Goal: Information Seeking & Learning: Learn about a topic

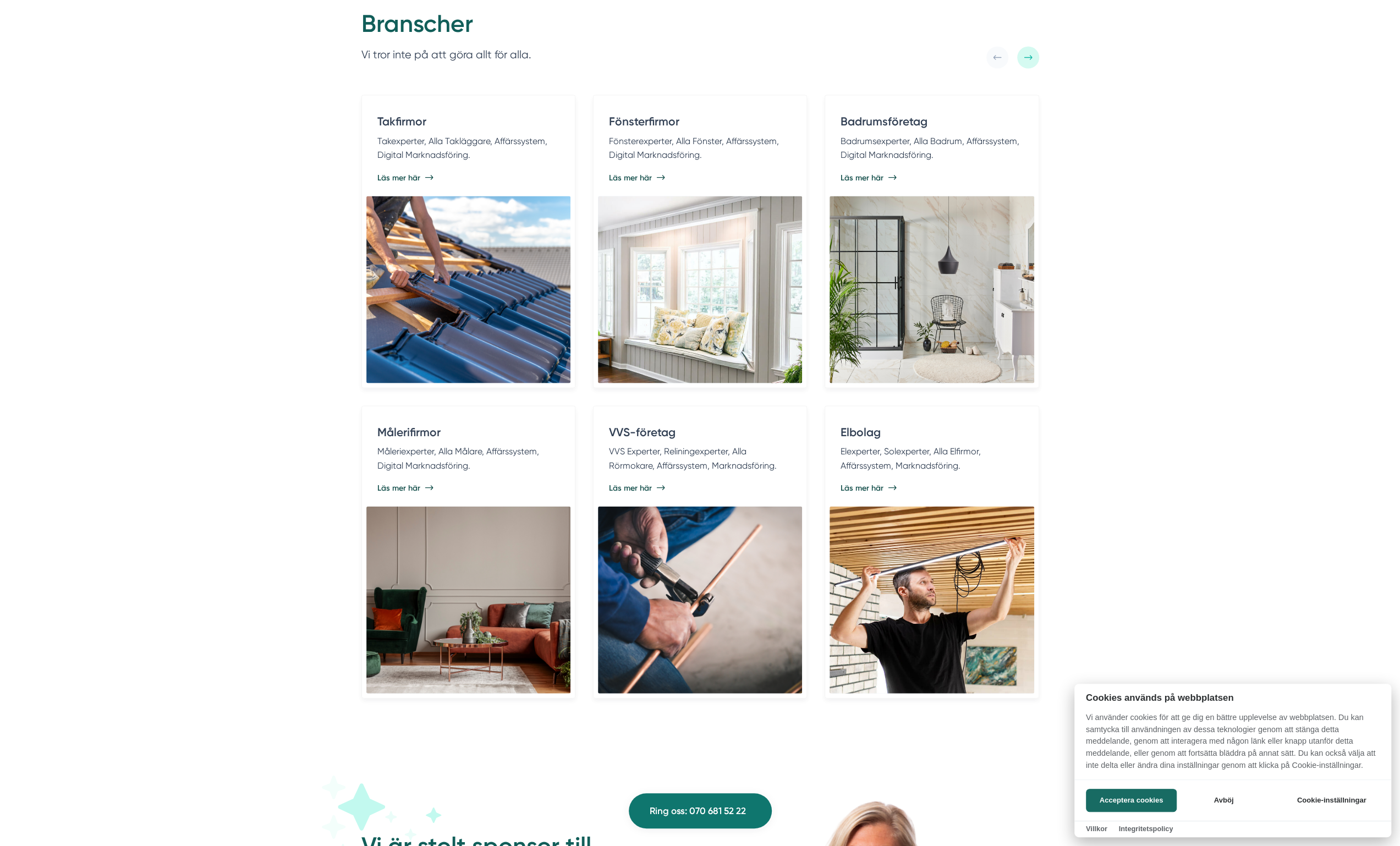
scroll to position [2256, 0]
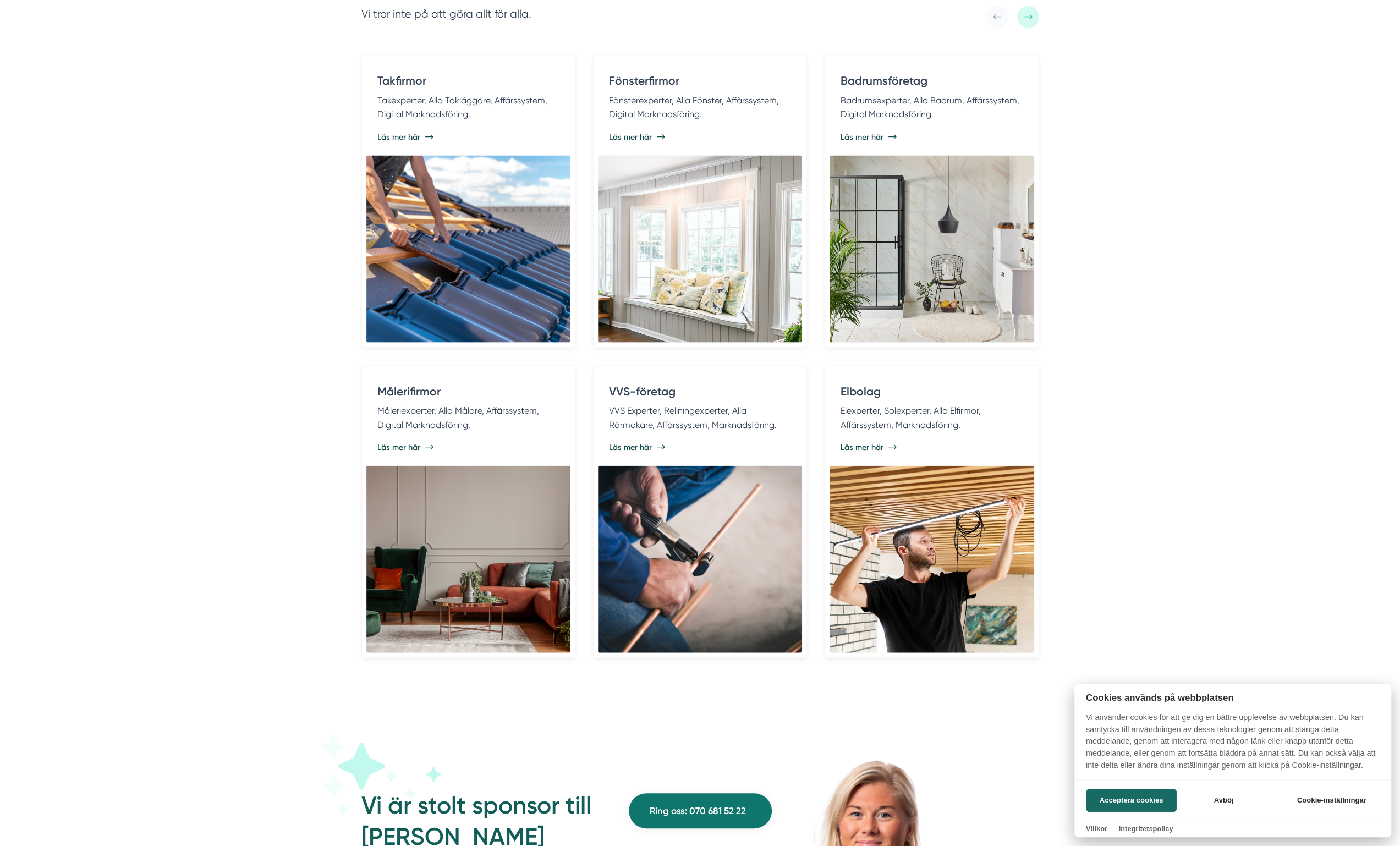
click at [870, 442] on div at bounding box center [700, 423] width 1400 height 846
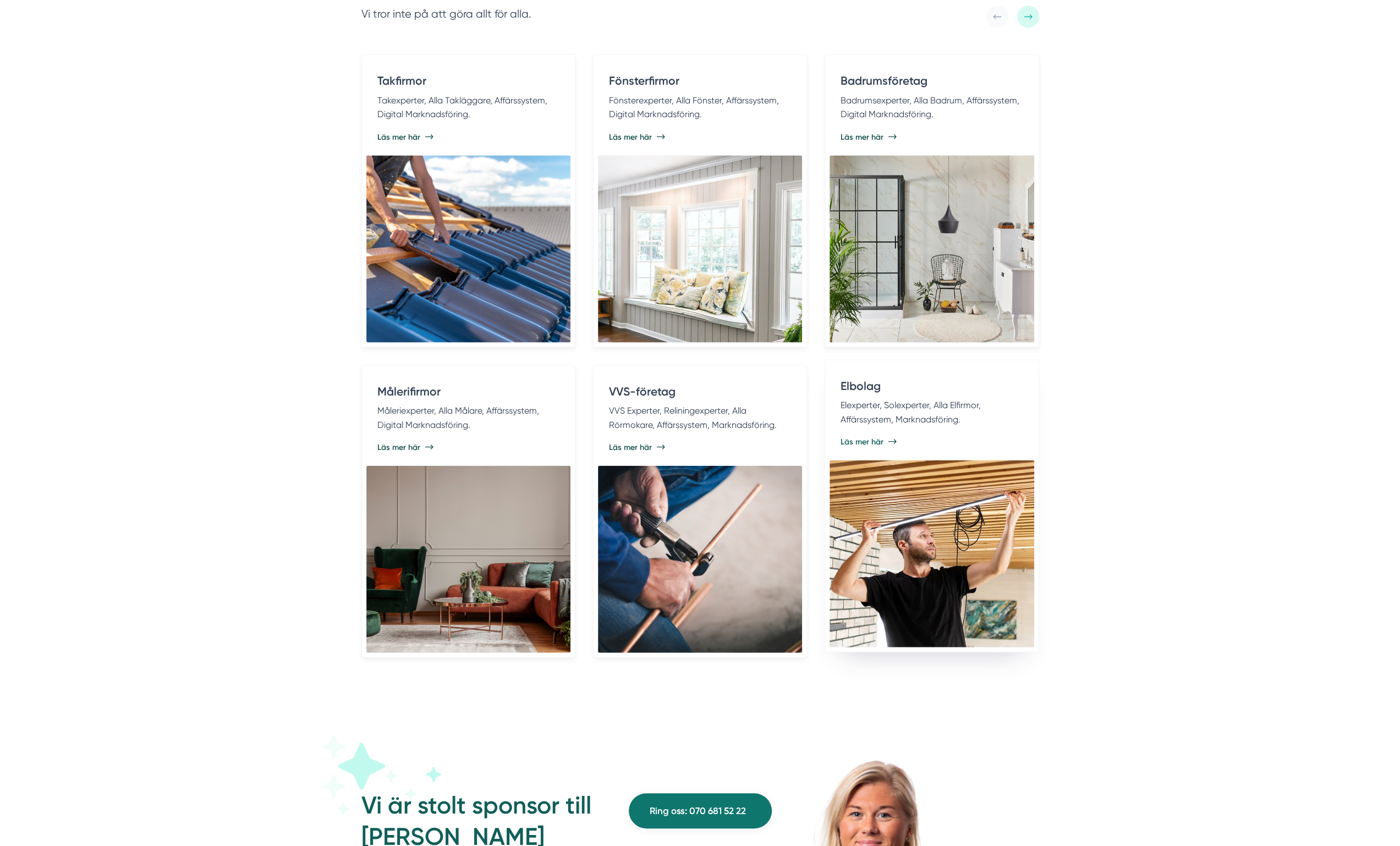
click at [868, 439] on span "Läs mer här" at bounding box center [861, 442] width 43 height 11
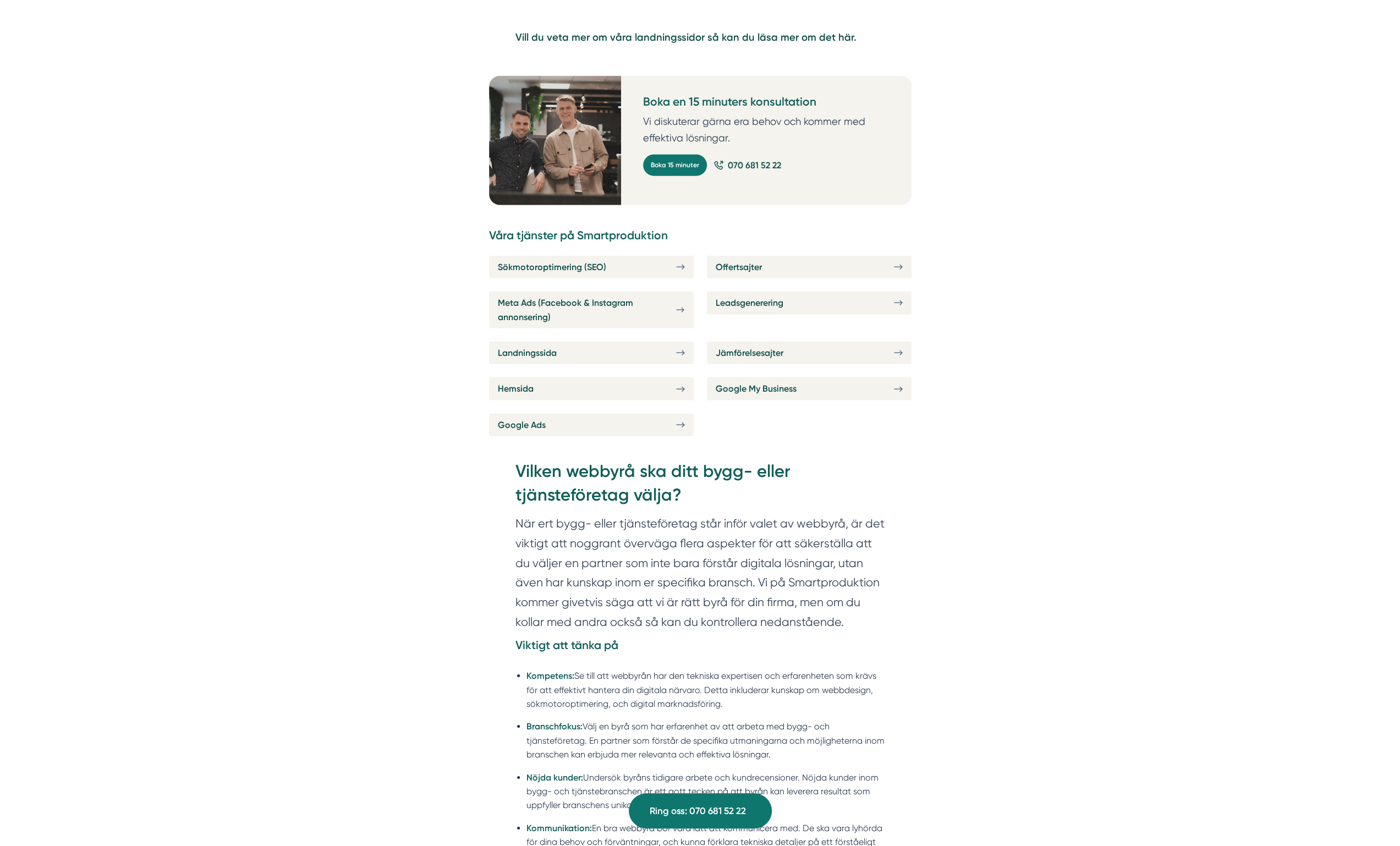
scroll to position [3080, 0]
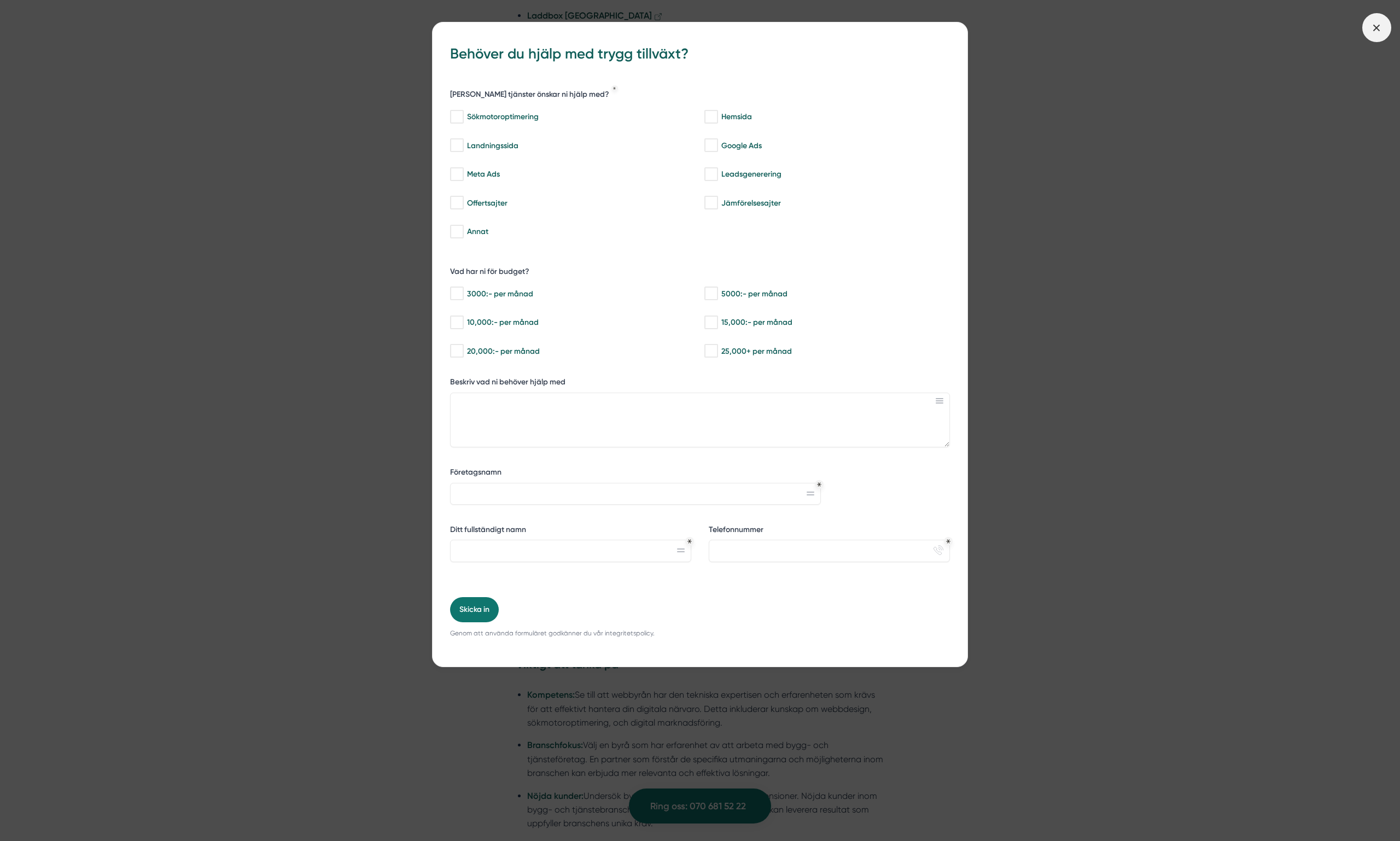
click at [1370, 25] on icon at bounding box center [1376, 28] width 12 height 12
